Goal: Task Accomplishment & Management: Manage account settings

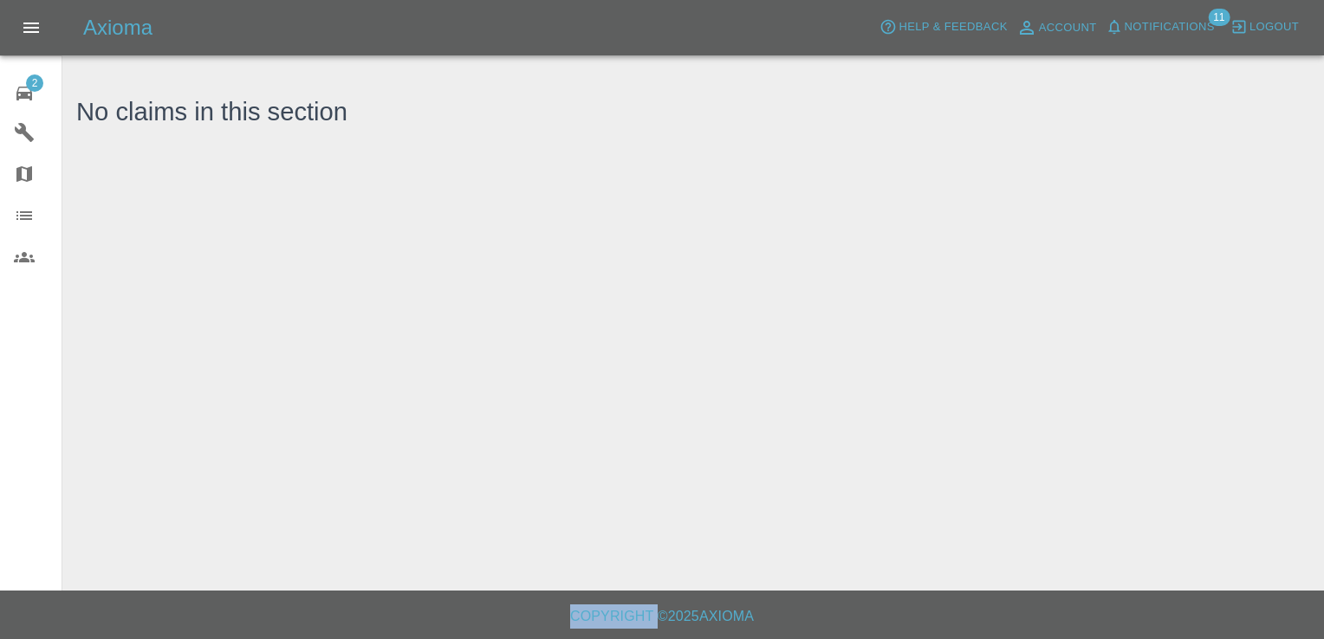
click at [43, 84] on div "2" at bounding box center [38, 91] width 49 height 25
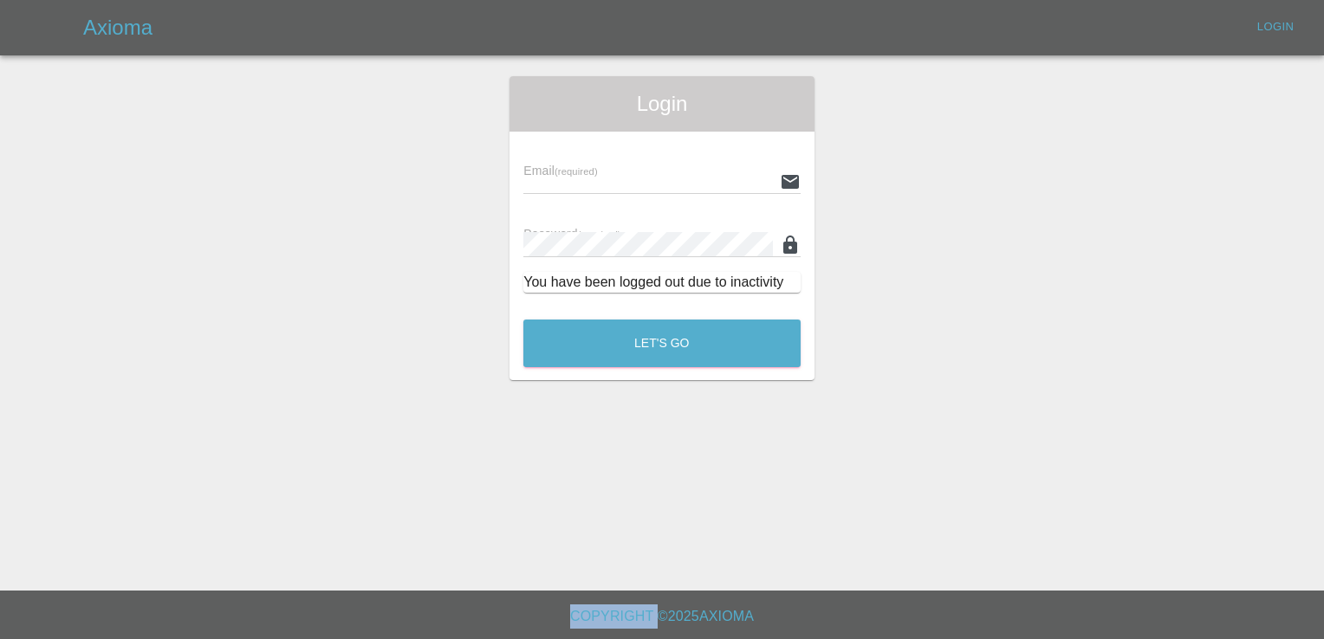
type input "[EMAIL_ADDRESS][DOMAIN_NAME]"
click at [687, 354] on button "Let's Go" at bounding box center [661, 344] width 277 height 48
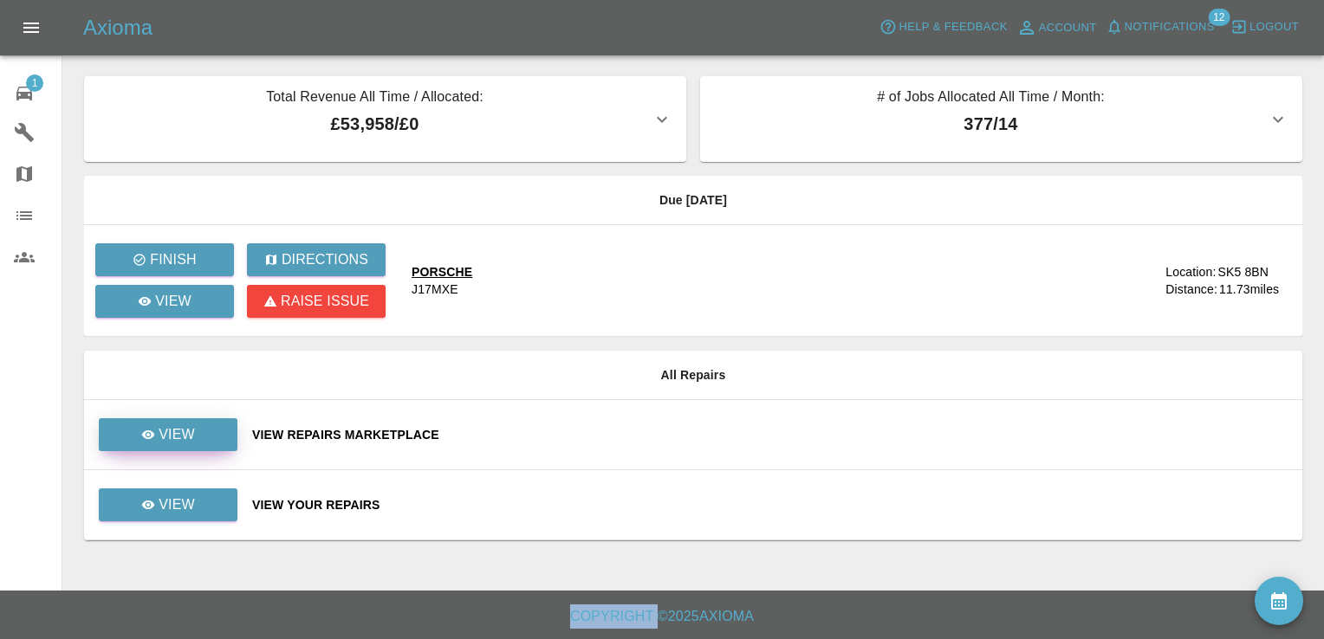
click at [196, 440] on link "View" at bounding box center [168, 434] width 139 height 33
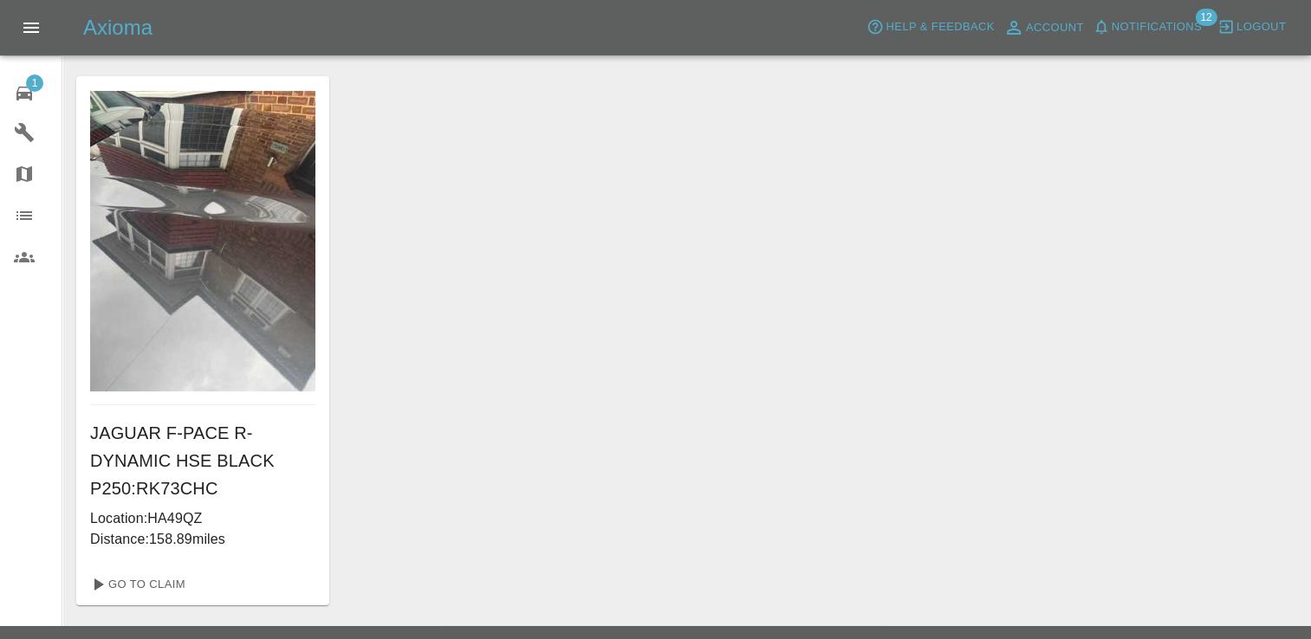
click at [37, 91] on div "1" at bounding box center [38, 91] width 49 height 25
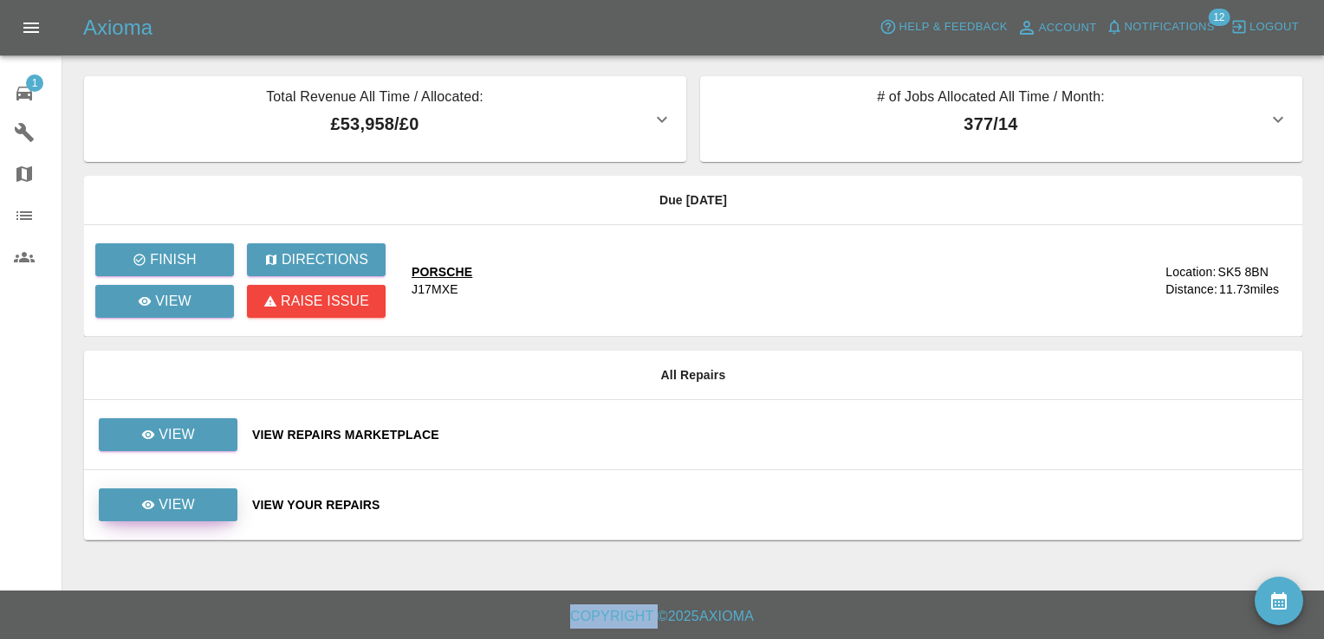
click at [221, 503] on link "View" at bounding box center [168, 505] width 139 height 33
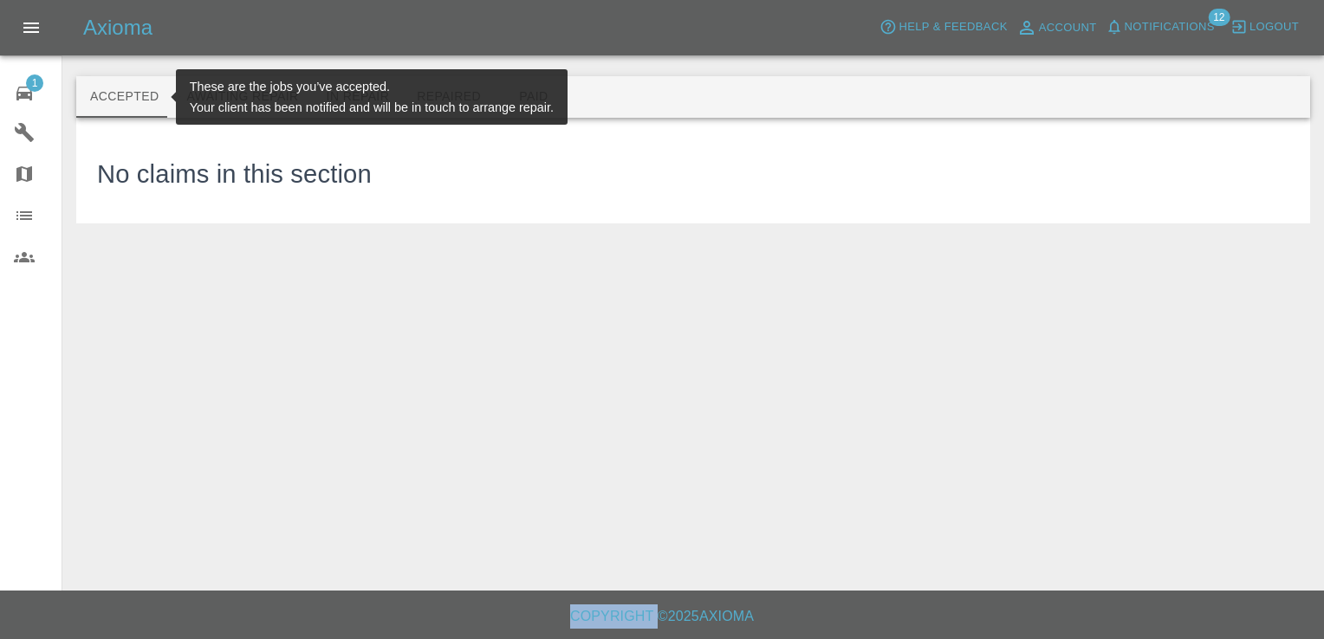
click at [135, 100] on button "Accepted" at bounding box center [124, 97] width 96 height 42
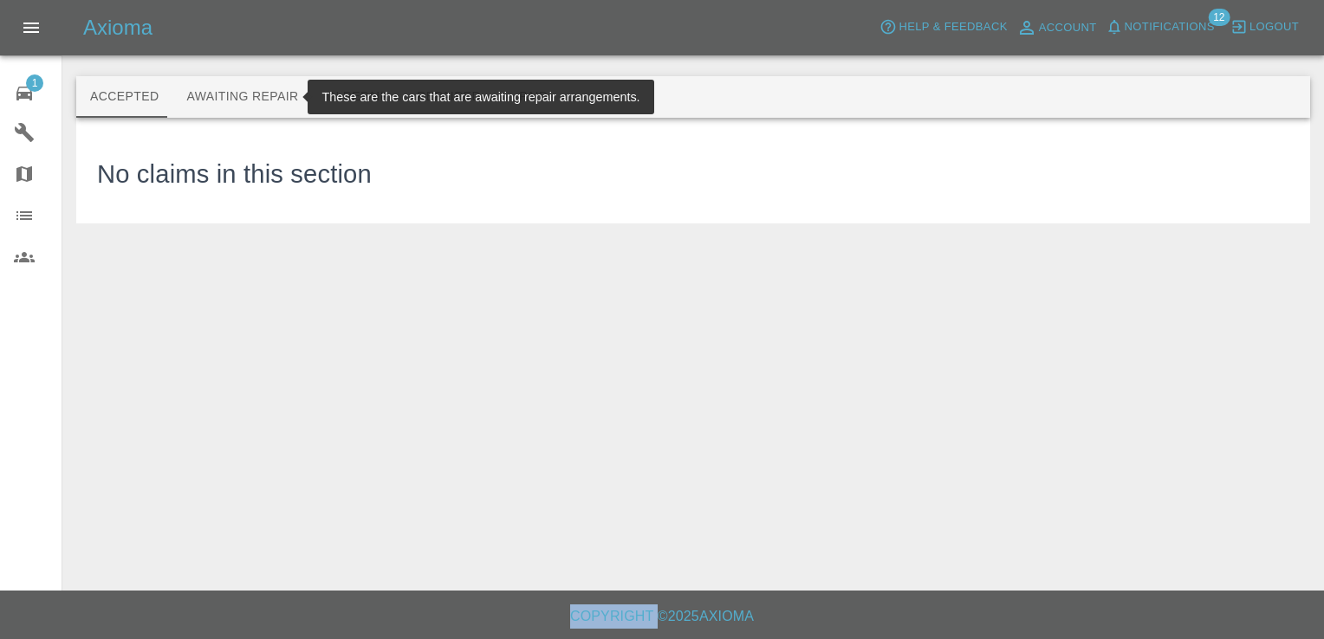
click at [199, 83] on button "Awaiting Repair" at bounding box center [241, 97] width 139 height 42
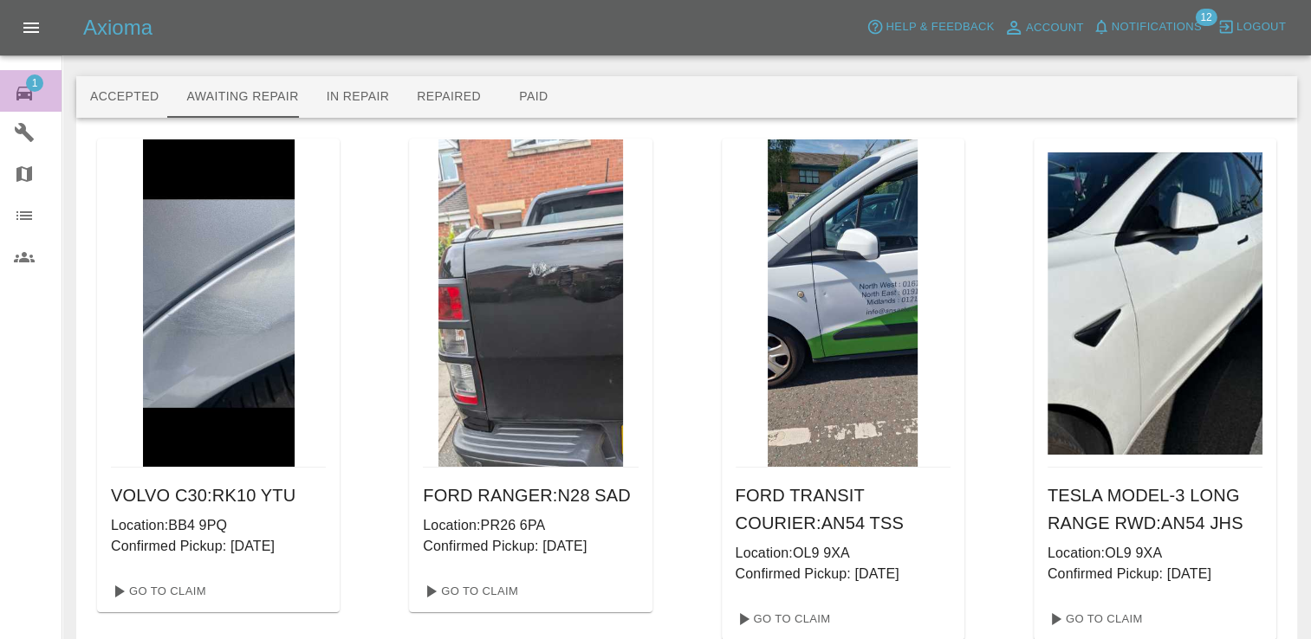
click at [35, 77] on span "1" at bounding box center [34, 83] width 17 height 17
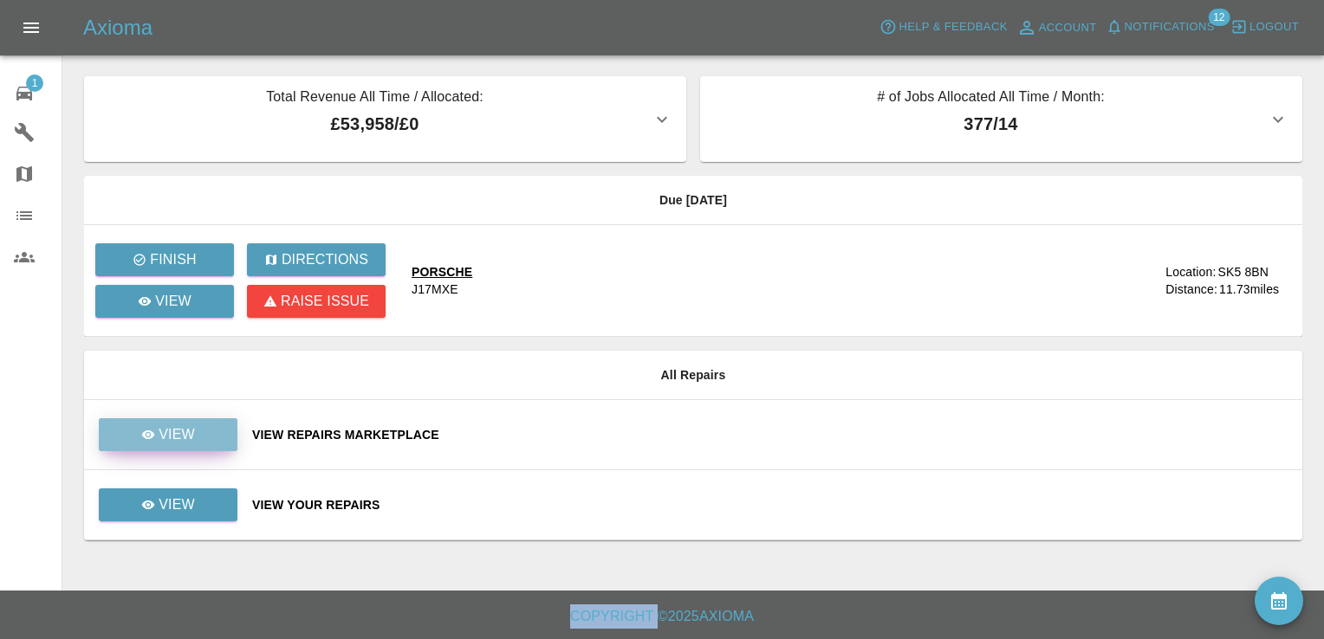
click at [211, 438] on link "View" at bounding box center [168, 434] width 139 height 33
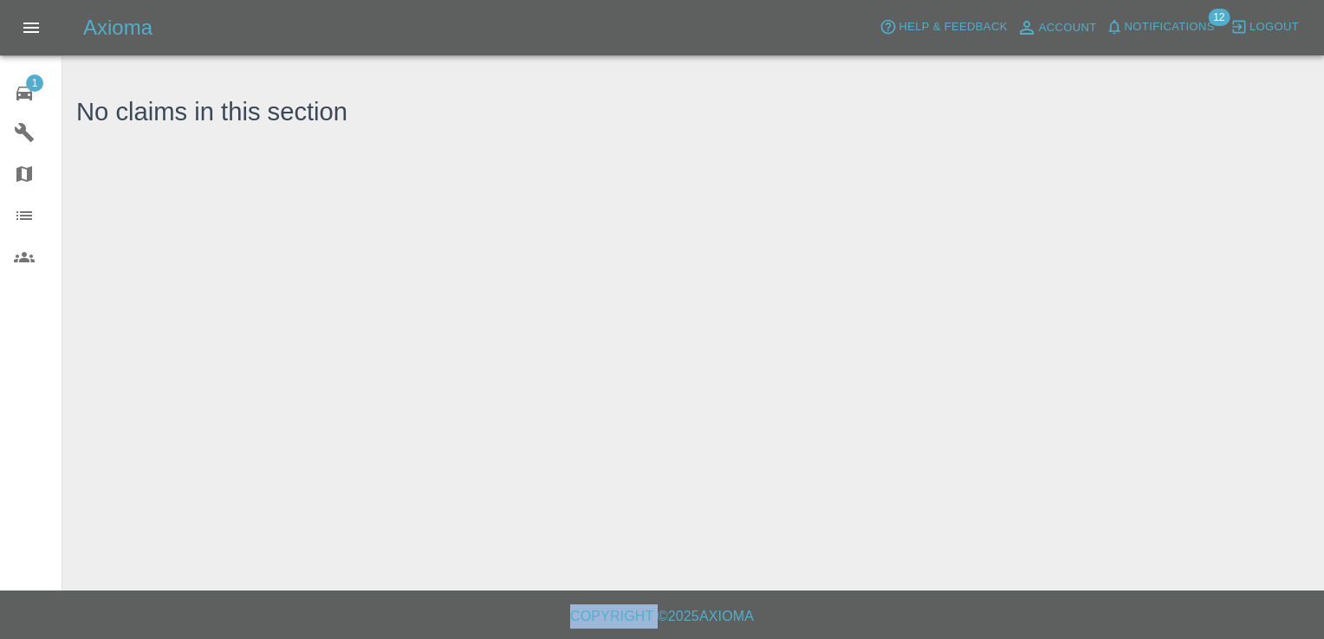
click at [41, 82] on span "1" at bounding box center [34, 83] width 17 height 17
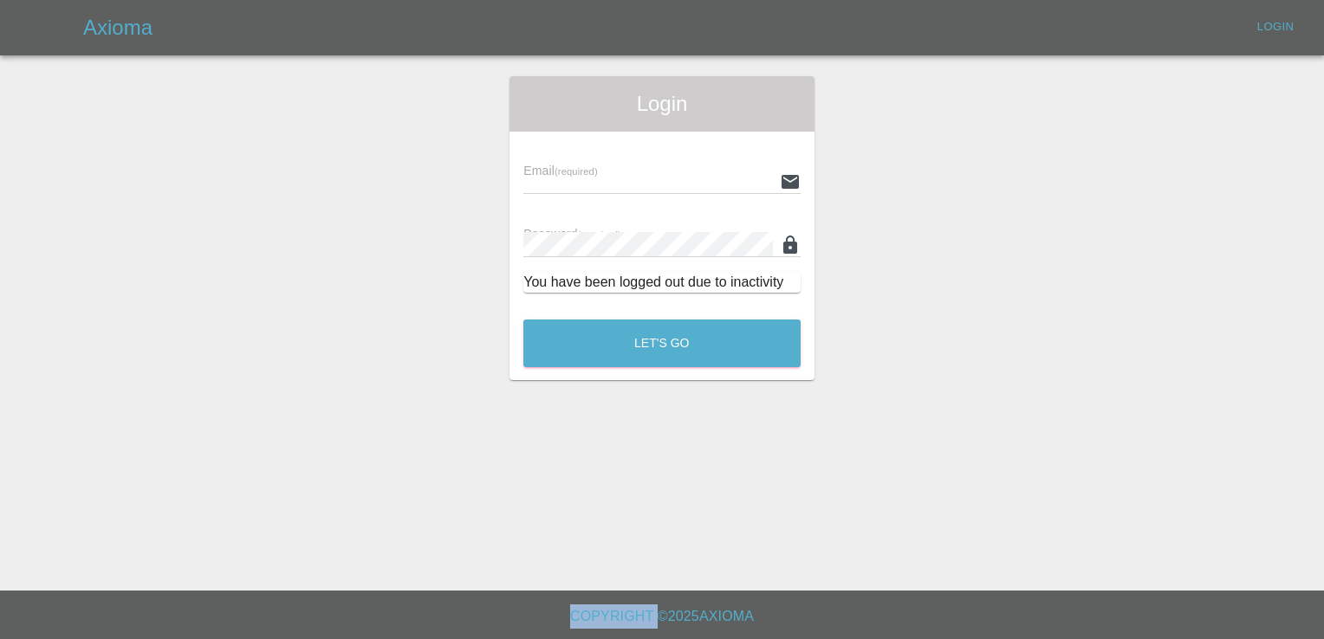
type input "[EMAIL_ADDRESS][DOMAIN_NAME]"
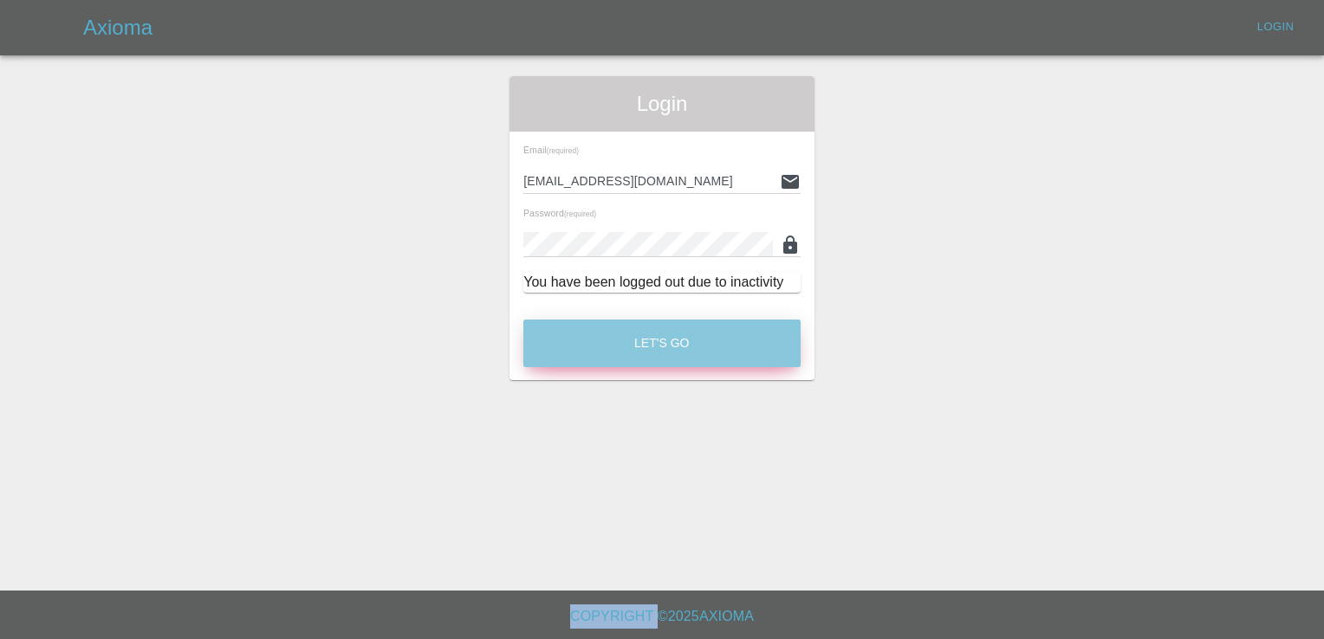
click at [629, 336] on button "Let's Go" at bounding box center [661, 344] width 277 height 48
